Goal: Task Accomplishment & Management: Manage account settings

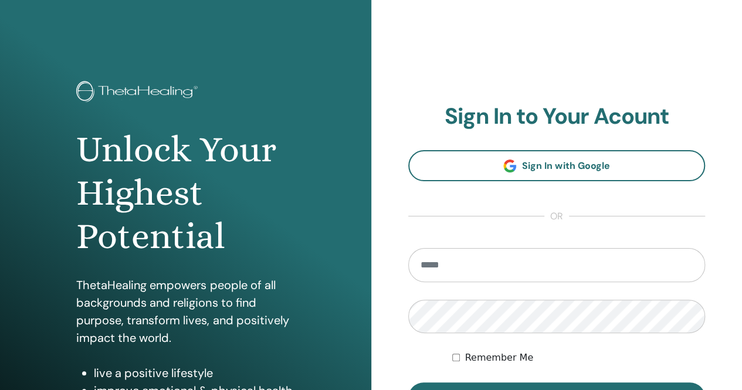
scroll to position [75, 0]
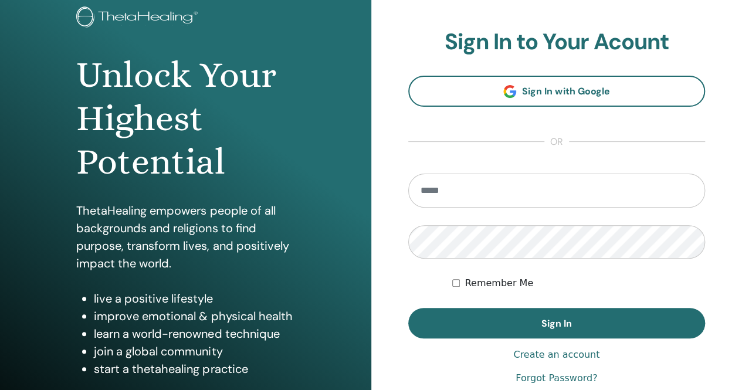
type input "**********"
click at [539, 310] on button "Sign In" at bounding box center [557, 323] width 298 height 31
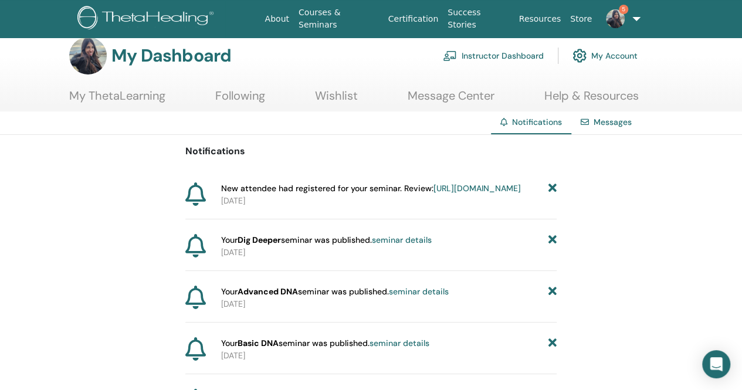
scroll to position [14, 0]
click at [447, 194] on link "https://member.thetahealing.com/instructor/seminar/375811/attendees" at bounding box center [477, 189] width 87 height 11
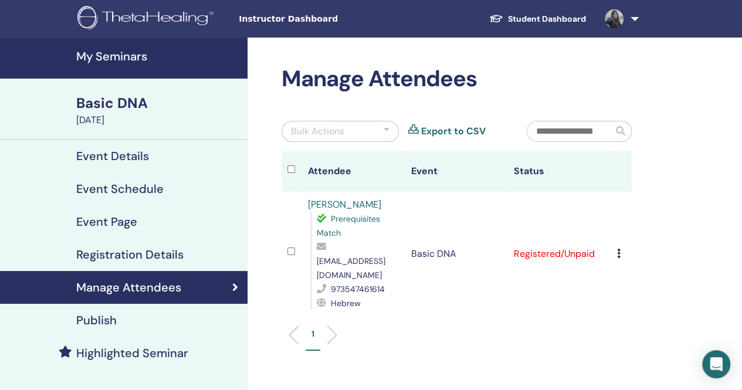
click at [619, 249] on icon at bounding box center [619, 253] width 4 height 9
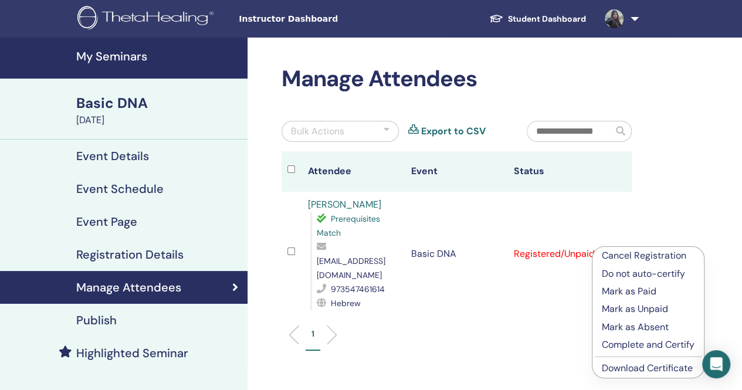
click at [638, 371] on link "Download Certificate" at bounding box center [647, 368] width 91 height 12
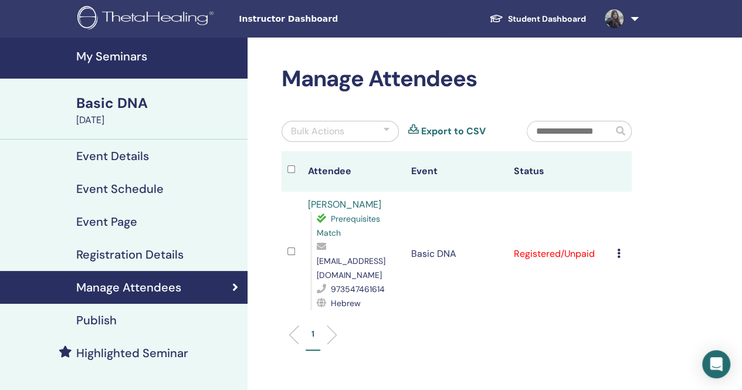
click at [619, 249] on icon at bounding box center [619, 253] width 4 height 9
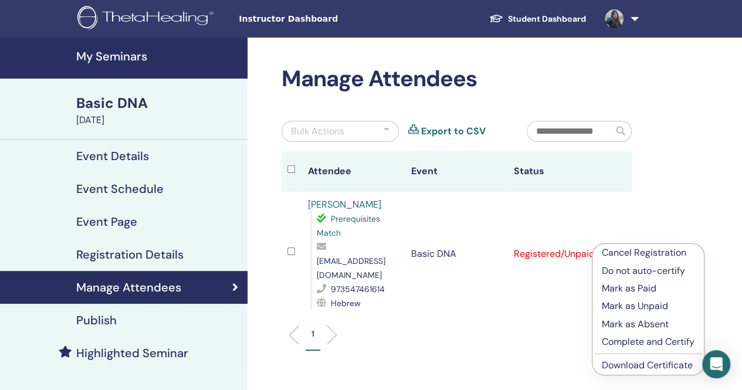
click at [645, 284] on p "Mark as Paid" at bounding box center [648, 289] width 93 height 14
